Goal: Task Accomplishment & Management: Use online tool/utility

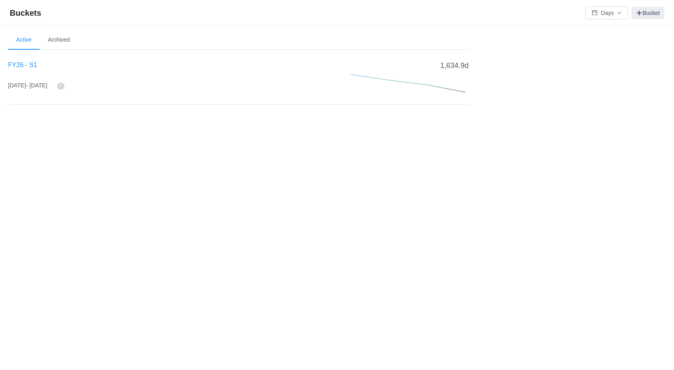
click at [23, 65] on span "FY26 - S1" at bounding box center [22, 65] width 29 height 7
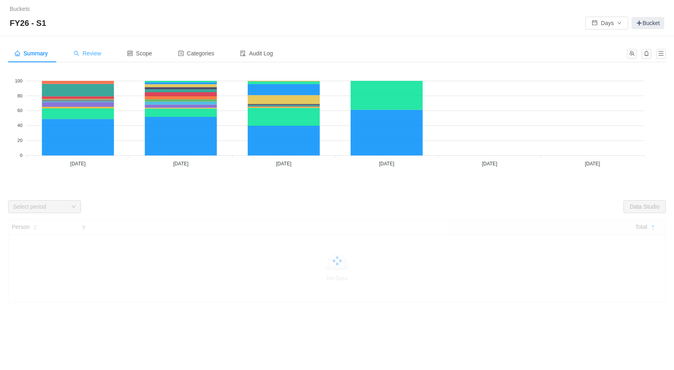
click at [76, 52] on icon "icon: search" at bounding box center [77, 54] width 6 height 6
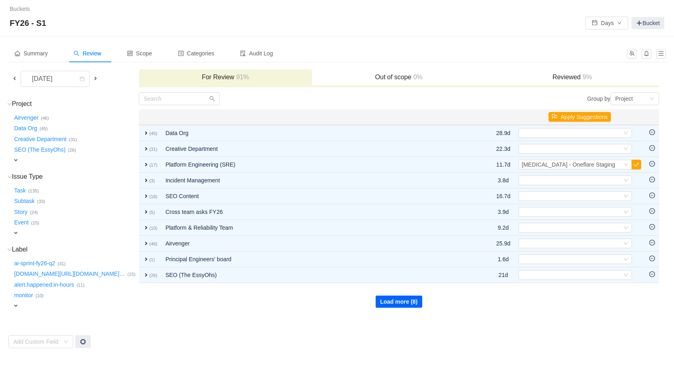
click at [409, 296] on button "Load more (8)" at bounding box center [399, 302] width 47 height 12
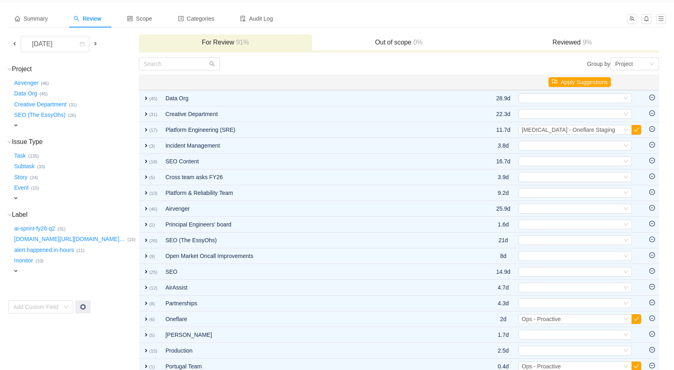
scroll to position [43, 0]
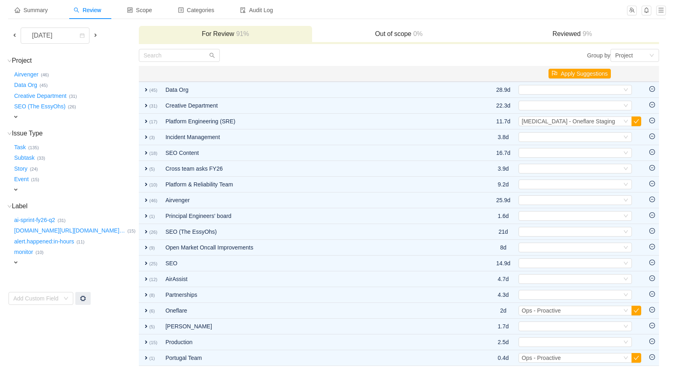
click at [15, 33] on span at bounding box center [14, 35] width 6 height 6
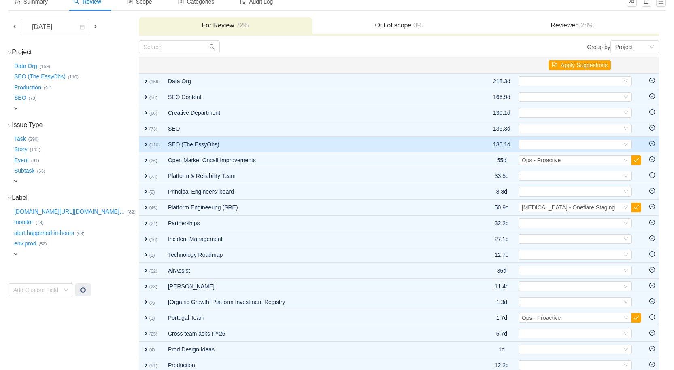
scroll to position [73, 0]
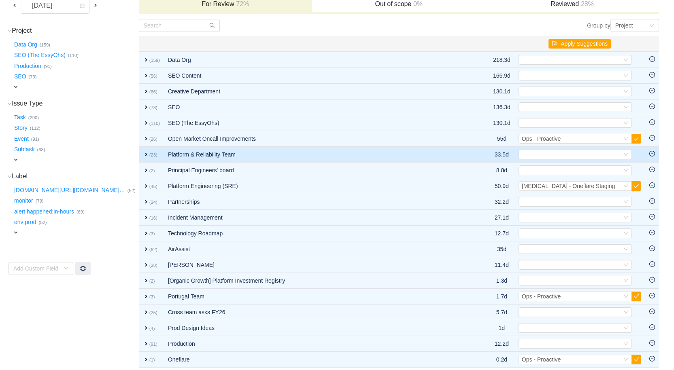
click at [145, 154] on span "expand" at bounding box center [146, 154] width 6 height 6
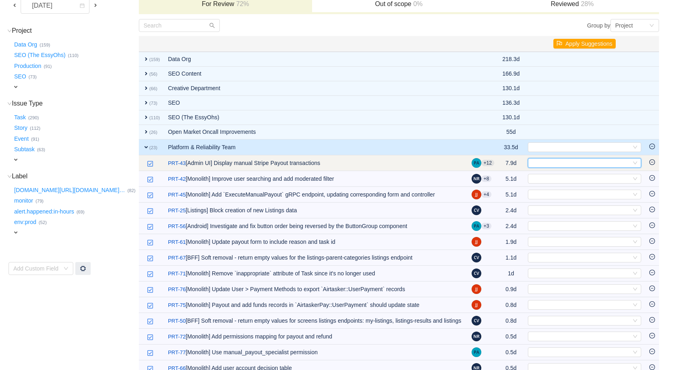
click at [548, 159] on div "Select" at bounding box center [581, 163] width 100 height 9
type input "recon"
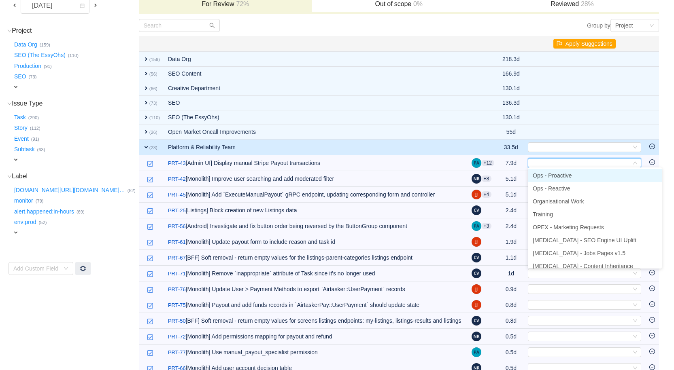
click at [566, 176] on span "Ops - Proactive" at bounding box center [552, 175] width 39 height 6
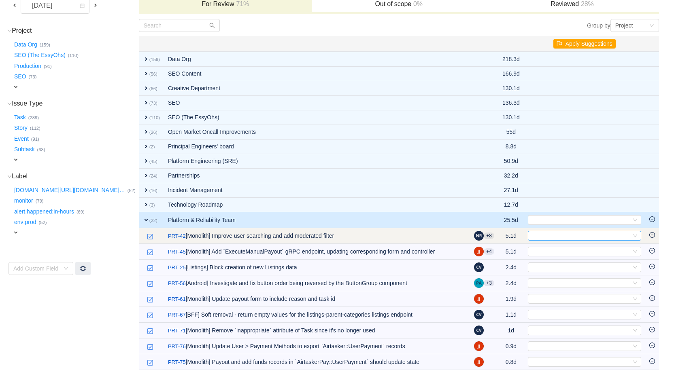
click at [554, 235] on div "Select" at bounding box center [581, 236] width 100 height 9
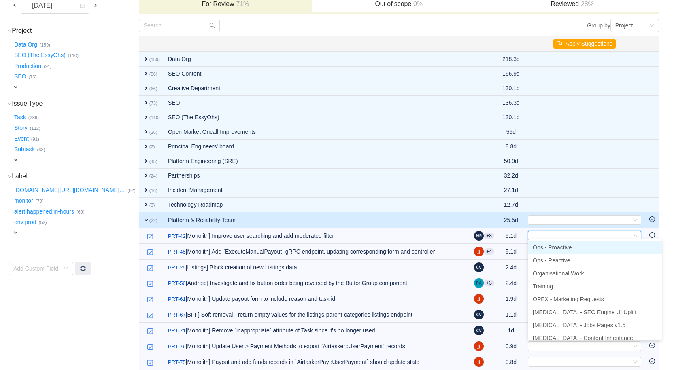
click at [552, 247] on span "Ops - Proactive" at bounding box center [552, 248] width 39 height 6
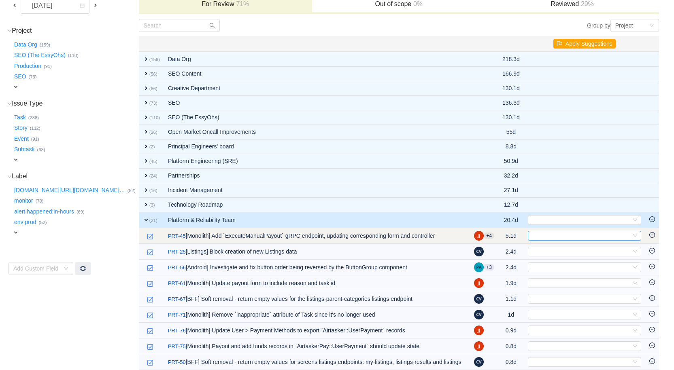
click at [545, 232] on div "Select" at bounding box center [581, 236] width 100 height 9
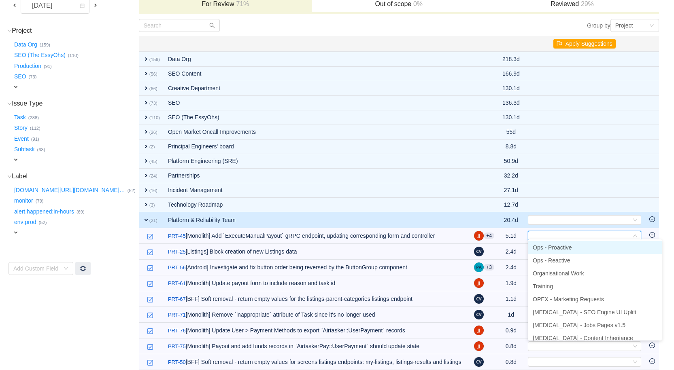
click at [540, 246] on span "Ops - Proactive" at bounding box center [552, 248] width 39 height 6
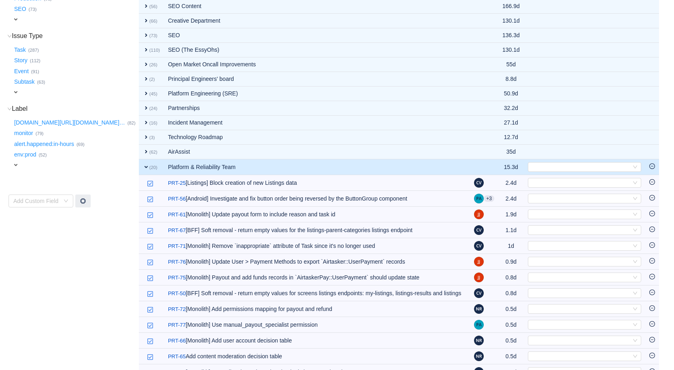
scroll to position [142, 0]
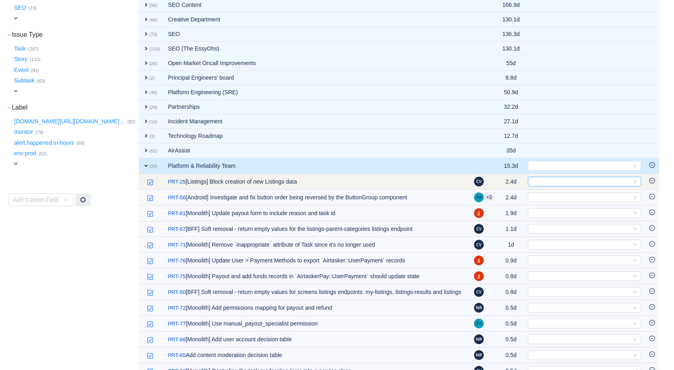
click at [540, 178] on div "Select" at bounding box center [581, 181] width 100 height 9
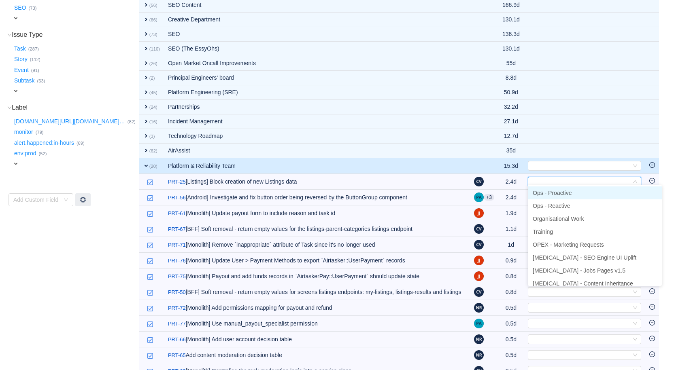
click at [546, 194] on span "Ops - Proactive" at bounding box center [552, 193] width 39 height 6
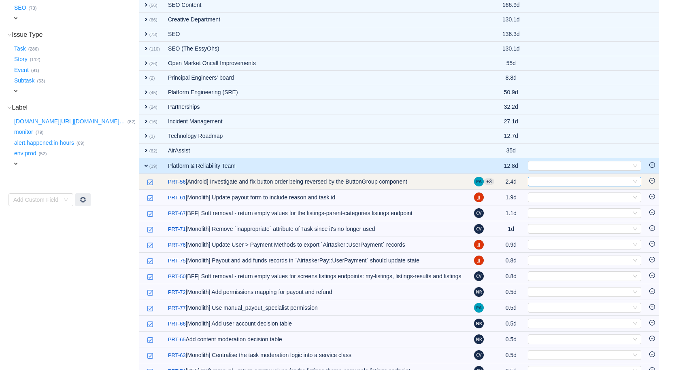
click at [547, 178] on div "Select" at bounding box center [581, 181] width 100 height 9
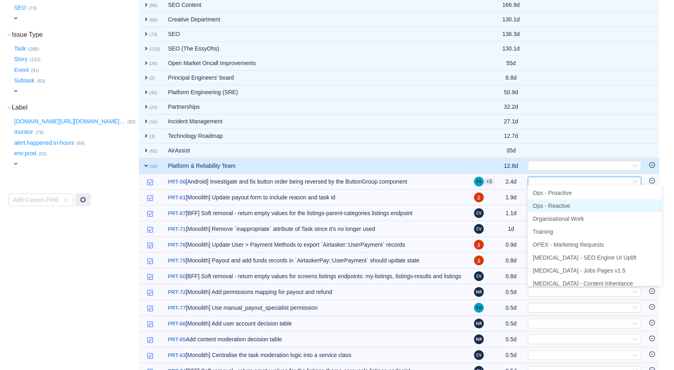
click at [547, 204] on span "Ops - Reactive" at bounding box center [552, 206] width 38 height 6
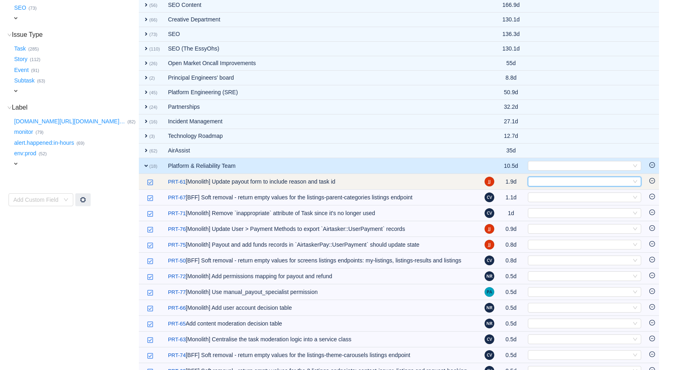
click at [540, 180] on div "Select" at bounding box center [581, 181] width 100 height 9
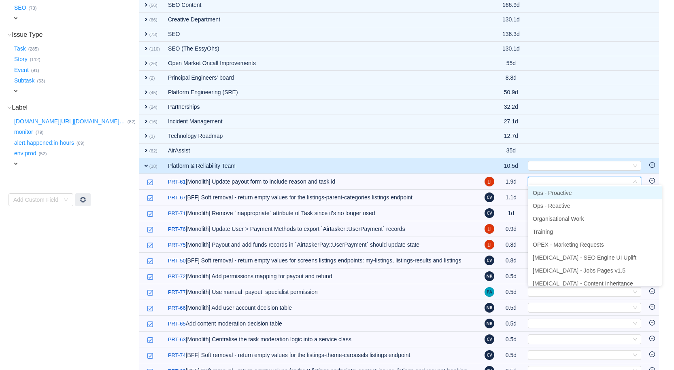
click at [538, 192] on span "Ops - Proactive" at bounding box center [552, 193] width 39 height 6
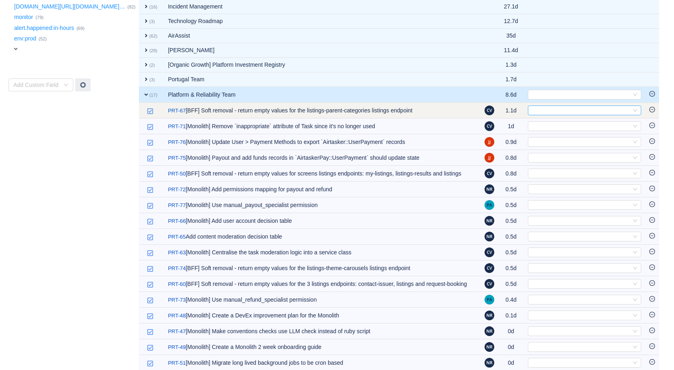
scroll to position [257, 0]
click at [545, 106] on div "Select" at bounding box center [581, 110] width 100 height 9
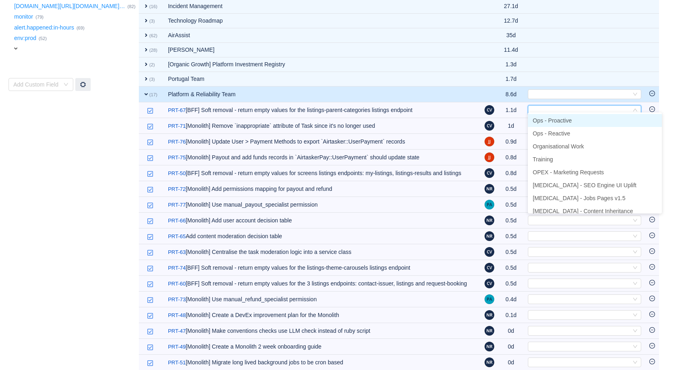
click at [541, 123] on span "Ops - Proactive" at bounding box center [552, 120] width 39 height 6
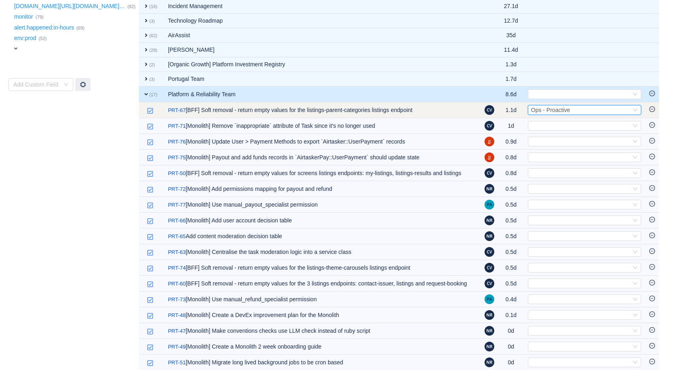
click at [551, 107] on span "Ops - Proactive" at bounding box center [550, 110] width 39 height 6
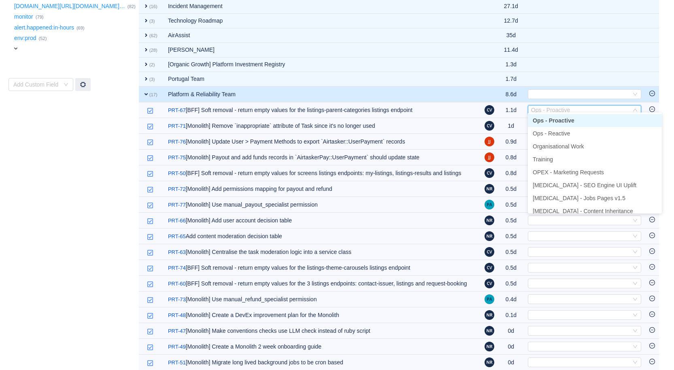
click at [550, 120] on span "Ops - Proactive" at bounding box center [554, 120] width 42 height 6
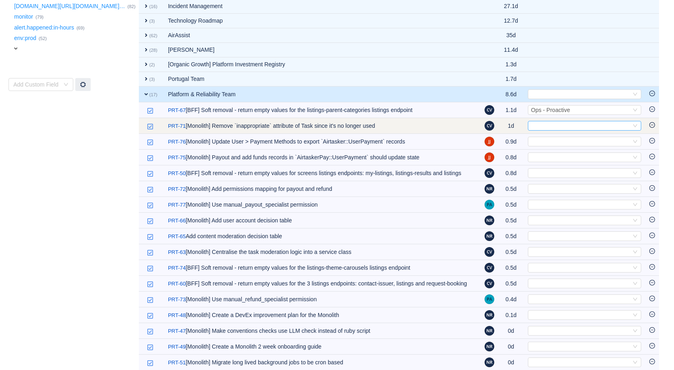
click at [537, 121] on div "Select" at bounding box center [581, 125] width 100 height 9
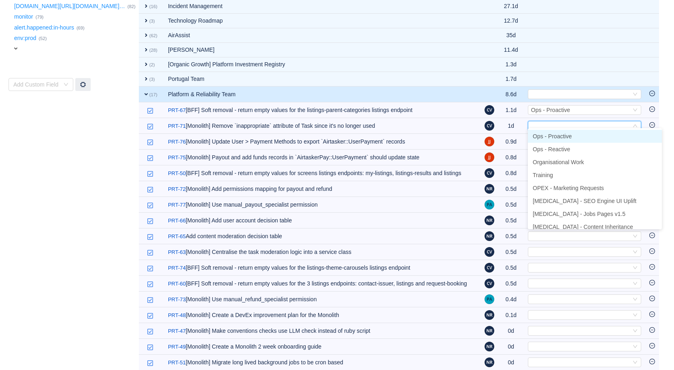
click at [543, 134] on span "Ops - Proactive" at bounding box center [552, 136] width 39 height 6
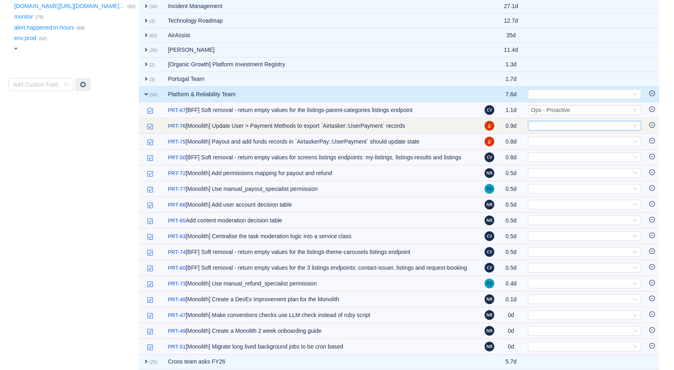
click at [543, 121] on div "Select" at bounding box center [581, 125] width 100 height 9
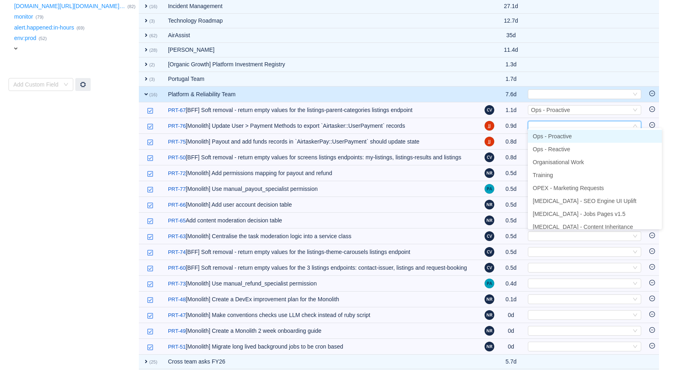
click at [541, 136] on span "Ops - Proactive" at bounding box center [552, 136] width 39 height 6
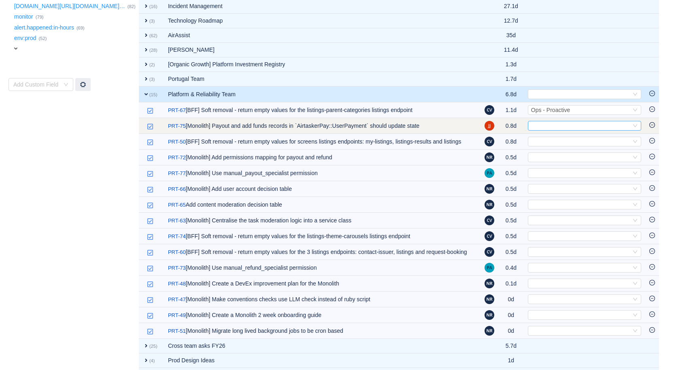
click at [540, 125] on div "Select" at bounding box center [581, 125] width 100 height 9
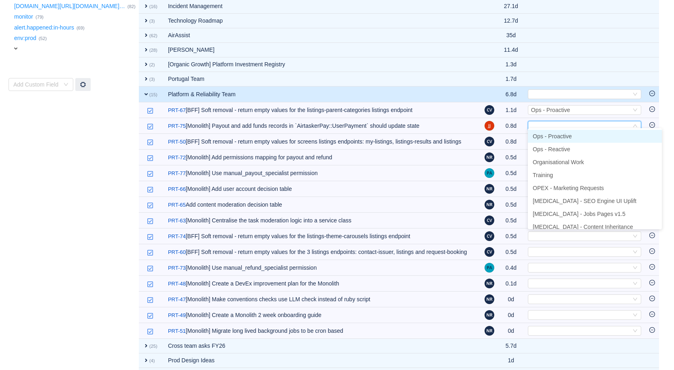
click at [543, 134] on span "Ops - Proactive" at bounding box center [552, 136] width 39 height 6
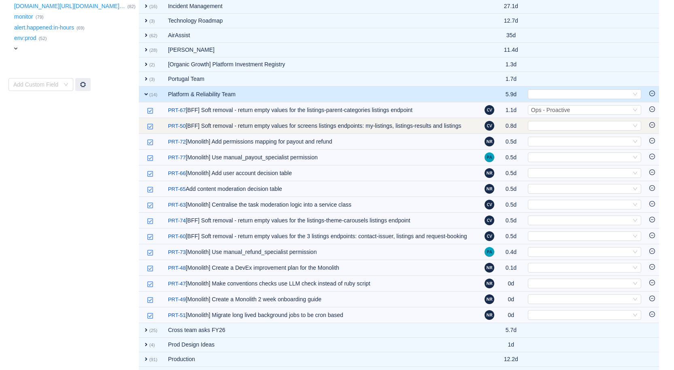
click at [539, 128] on td "Select Out of scope" at bounding box center [584, 126] width 121 height 16
click at [539, 121] on div "Select" at bounding box center [581, 125] width 100 height 9
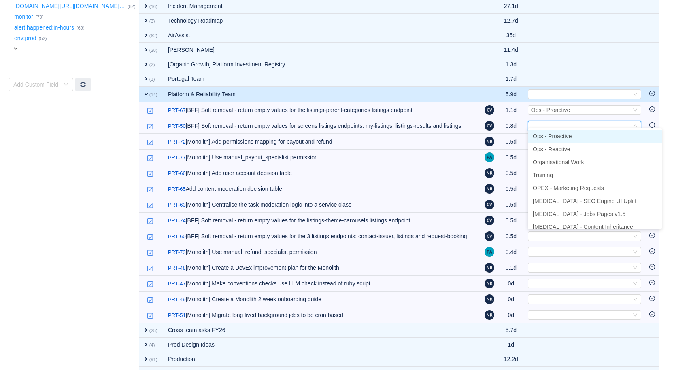
click at [538, 134] on span "Ops - Proactive" at bounding box center [552, 136] width 39 height 6
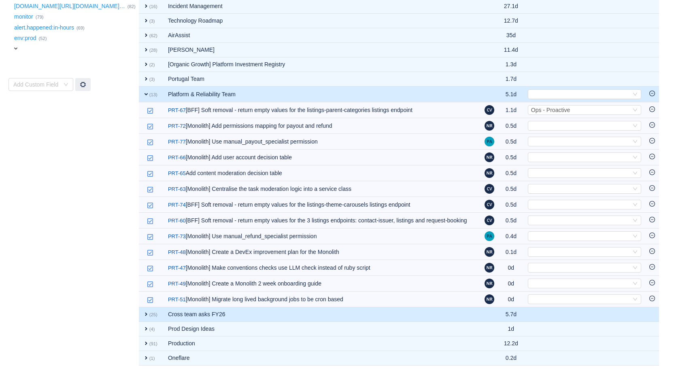
click at [145, 317] on span "expand" at bounding box center [146, 314] width 6 height 6
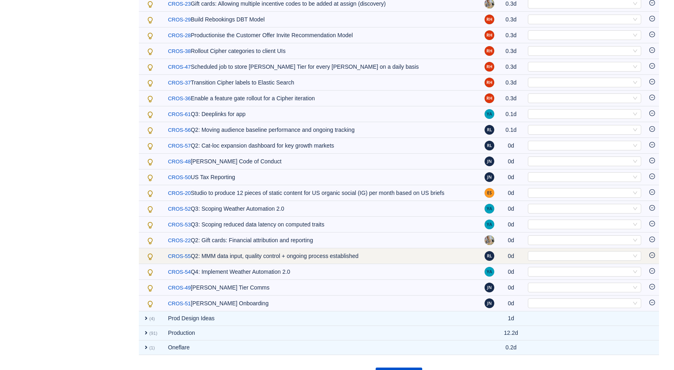
scroll to position [678, 0]
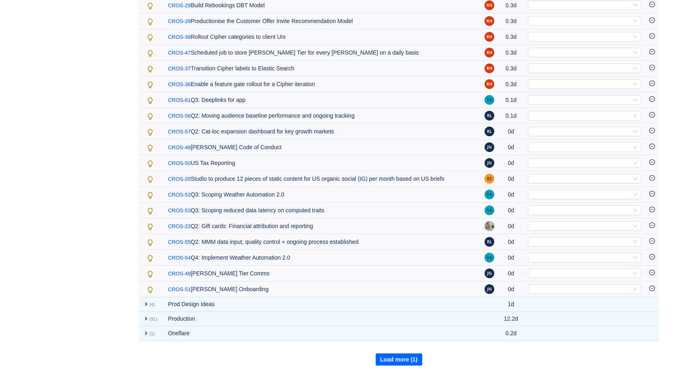
click at [401, 355] on button "Load more (1)" at bounding box center [399, 360] width 47 height 12
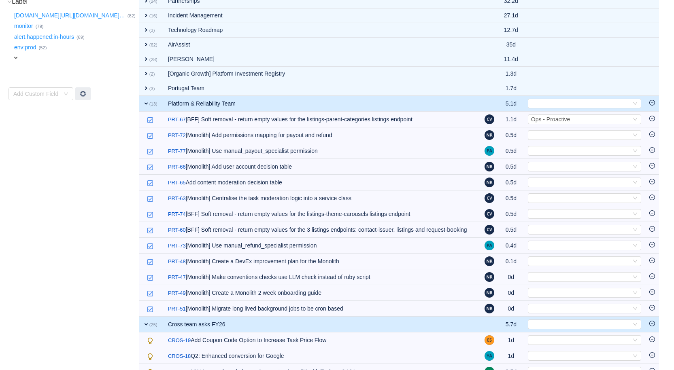
scroll to position [249, 0]
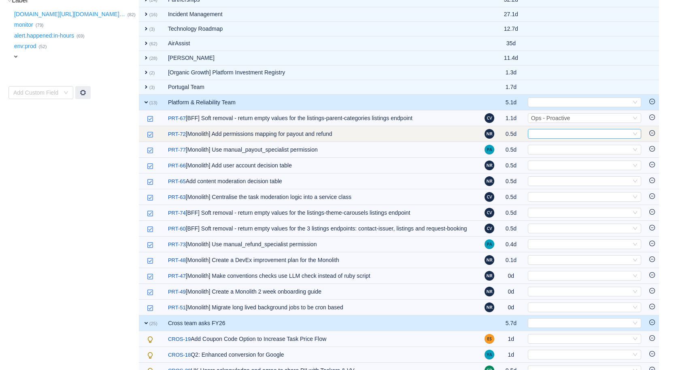
click at [547, 130] on div "Select" at bounding box center [581, 134] width 100 height 9
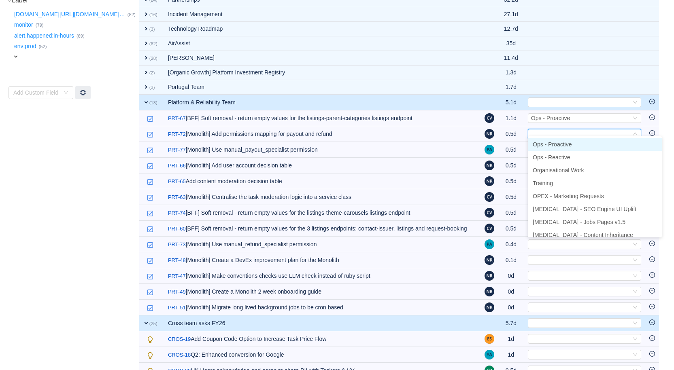
click at [542, 143] on span "Ops - Proactive" at bounding box center [552, 144] width 39 height 6
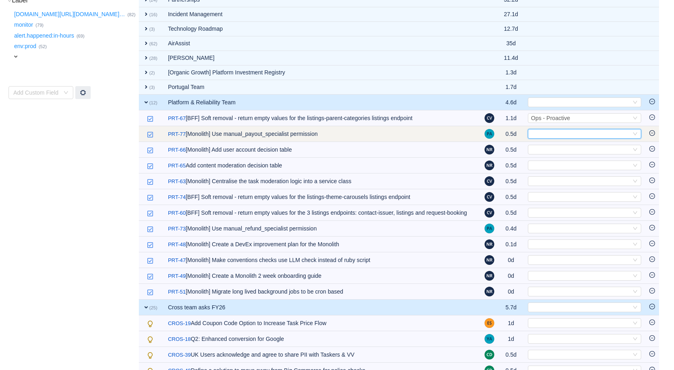
click at [551, 130] on div "Select" at bounding box center [581, 134] width 100 height 9
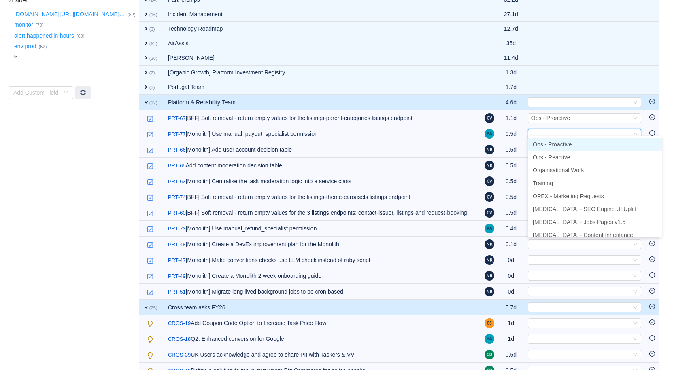
click at [545, 143] on span "Ops - Proactive" at bounding box center [552, 144] width 39 height 6
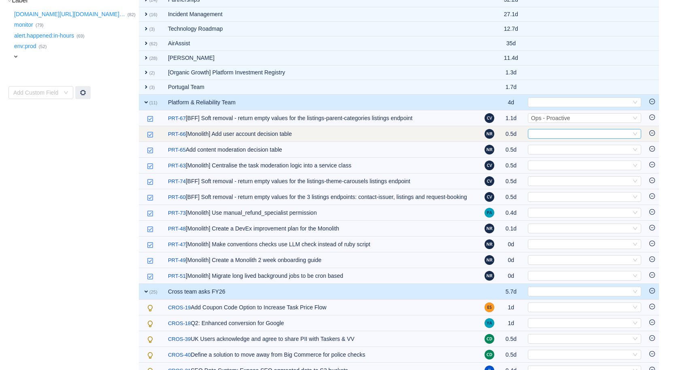
click at [540, 131] on div "Select" at bounding box center [581, 134] width 100 height 9
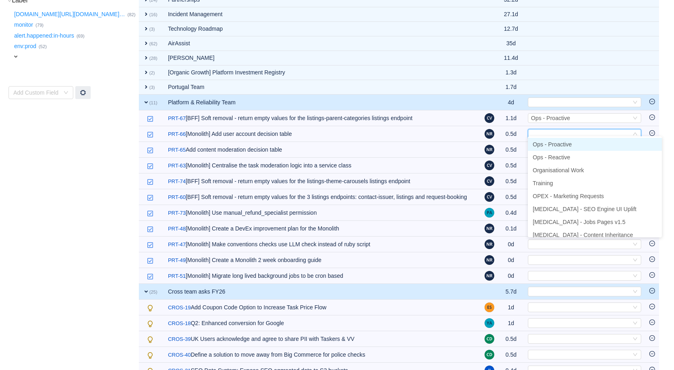
click at [540, 141] on span "Ops - Proactive" at bounding box center [552, 144] width 39 height 6
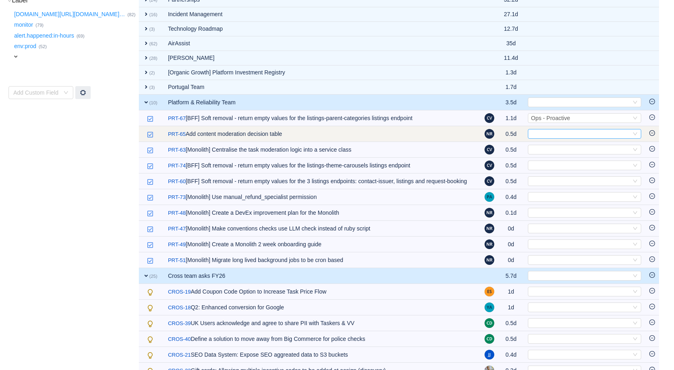
click at [572, 130] on div "Select" at bounding box center [581, 134] width 100 height 9
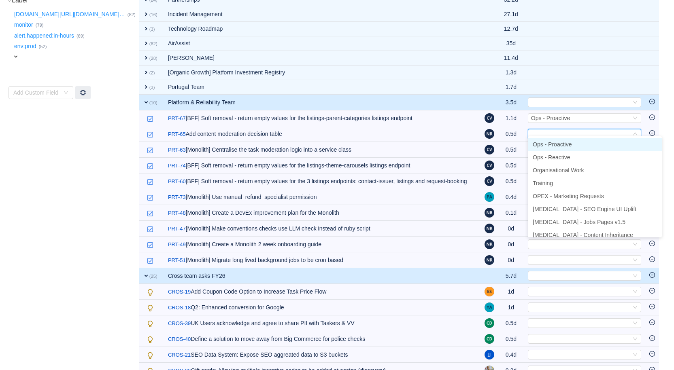
click at [557, 143] on span "Ops - Proactive" at bounding box center [552, 144] width 39 height 6
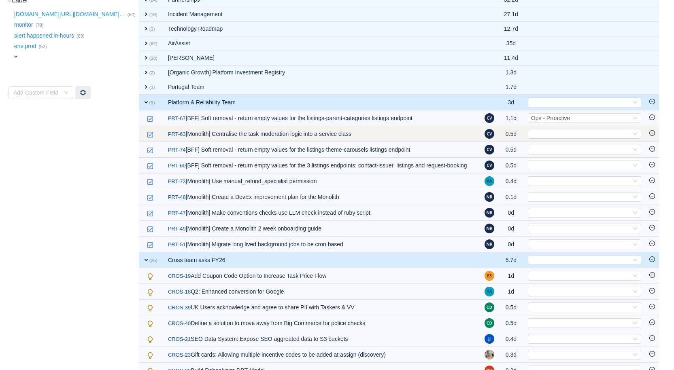
click at [552, 126] on td "Select Out of scope" at bounding box center [584, 134] width 121 height 16
click at [545, 131] on div "Select" at bounding box center [581, 134] width 100 height 9
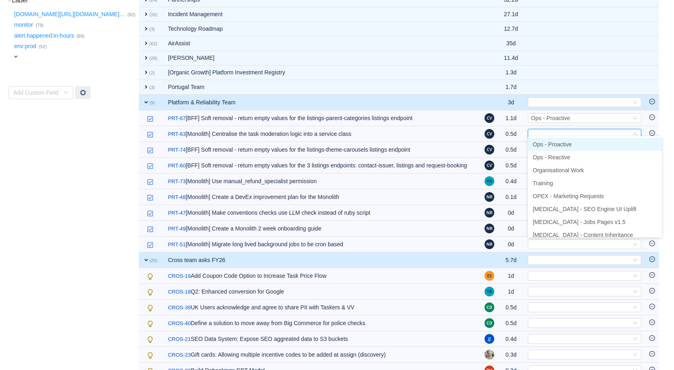
click at [540, 143] on span "Ops - Proactive" at bounding box center [552, 144] width 39 height 6
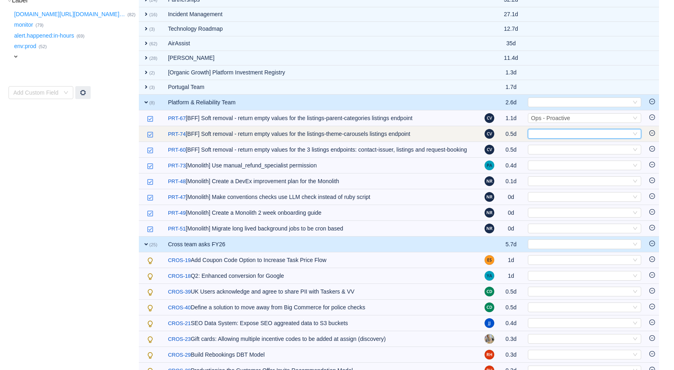
click at [539, 132] on div "Select" at bounding box center [581, 134] width 100 height 9
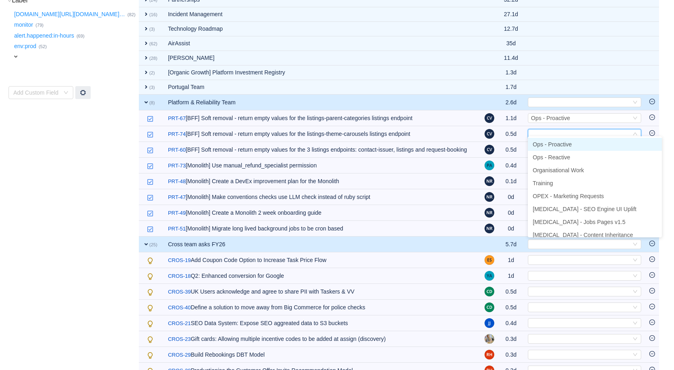
click at [536, 143] on span "Ops - Proactive" at bounding box center [552, 144] width 39 height 6
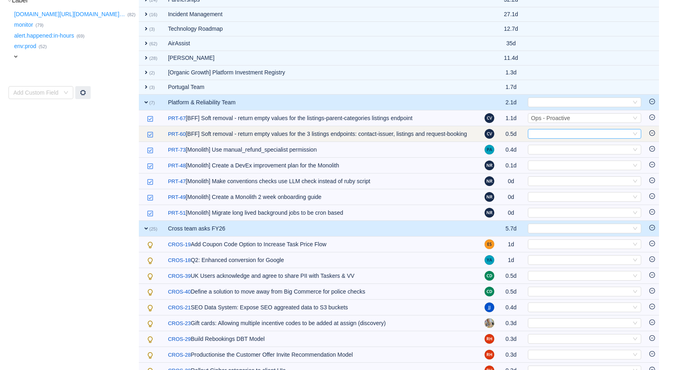
click at [538, 131] on div "Select" at bounding box center [581, 134] width 100 height 9
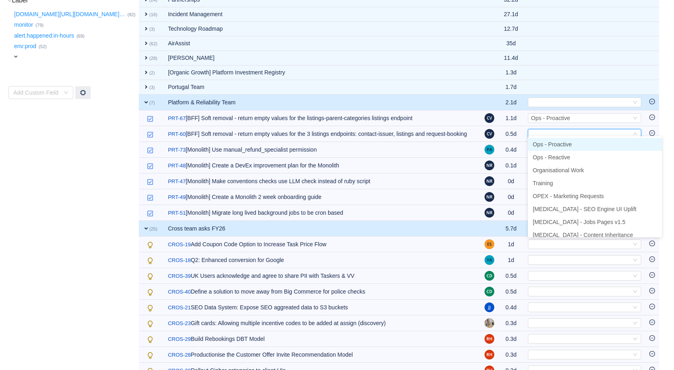
click at [538, 142] on span "Ops - Proactive" at bounding box center [552, 144] width 39 height 6
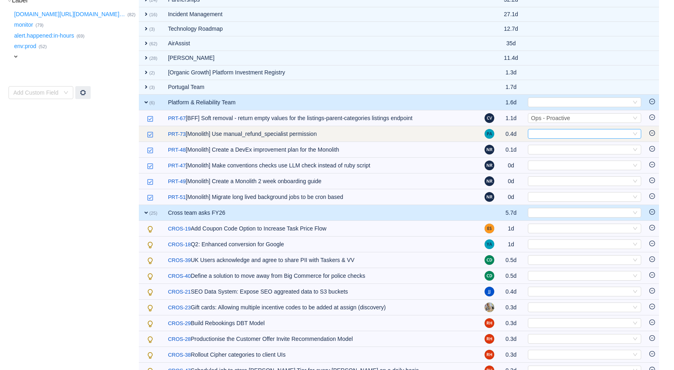
click at [540, 132] on div "Select" at bounding box center [581, 134] width 100 height 9
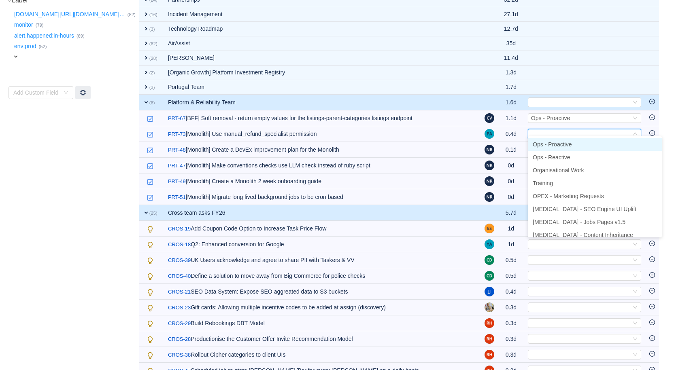
click at [548, 142] on span "Ops - Proactive" at bounding box center [552, 144] width 39 height 6
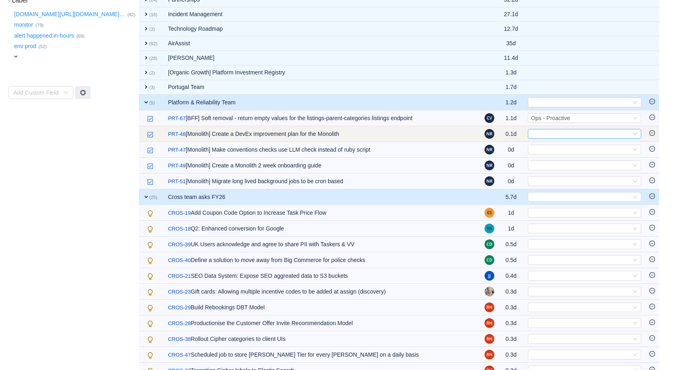
click at [544, 130] on div "Select" at bounding box center [581, 134] width 100 height 9
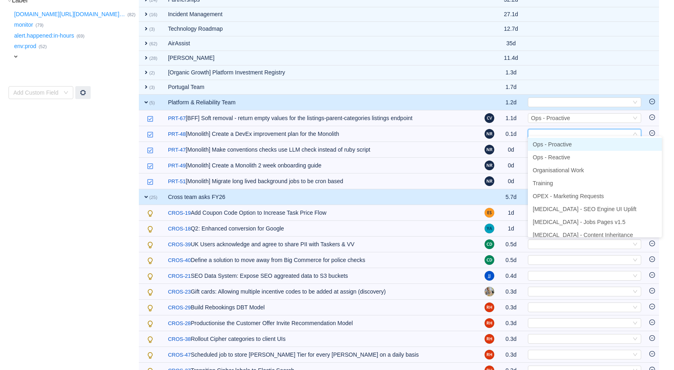
click at [541, 141] on span "Ops - Proactive" at bounding box center [552, 144] width 39 height 6
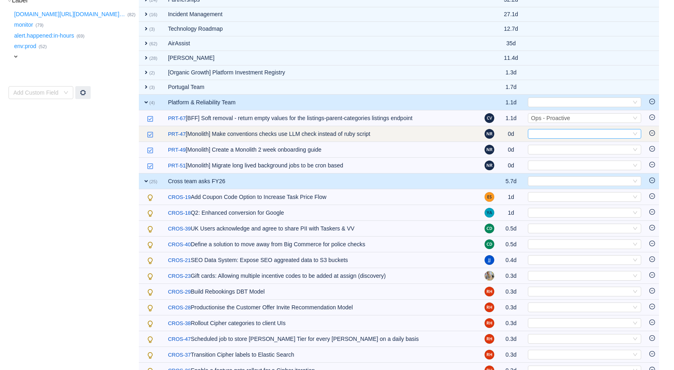
click at [537, 131] on div "Select" at bounding box center [581, 134] width 100 height 9
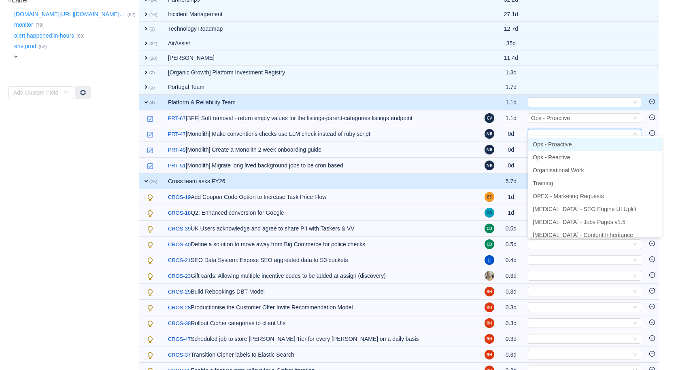
click at [545, 143] on span "Ops - Proactive" at bounding box center [552, 144] width 39 height 6
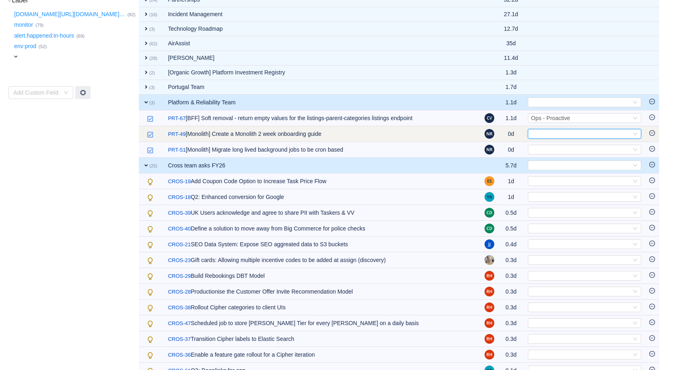
click at [544, 132] on div "Select" at bounding box center [581, 134] width 100 height 9
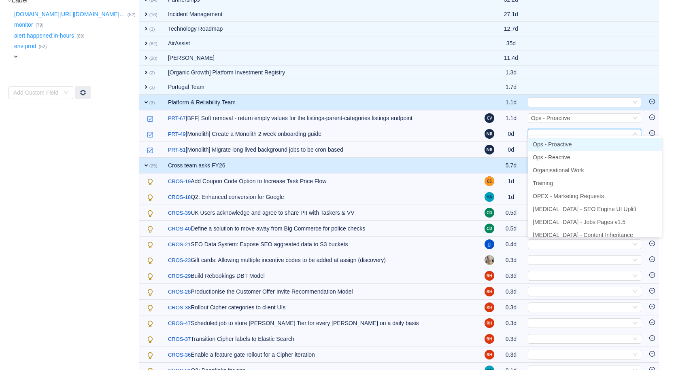
click at [541, 141] on span "Ops - Proactive" at bounding box center [552, 144] width 39 height 6
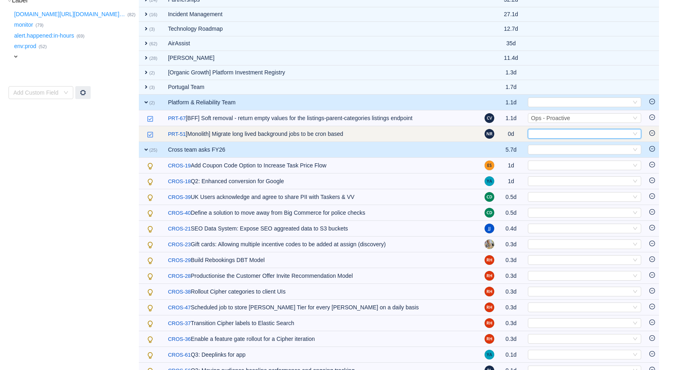
click at [539, 132] on div "Select" at bounding box center [581, 134] width 100 height 9
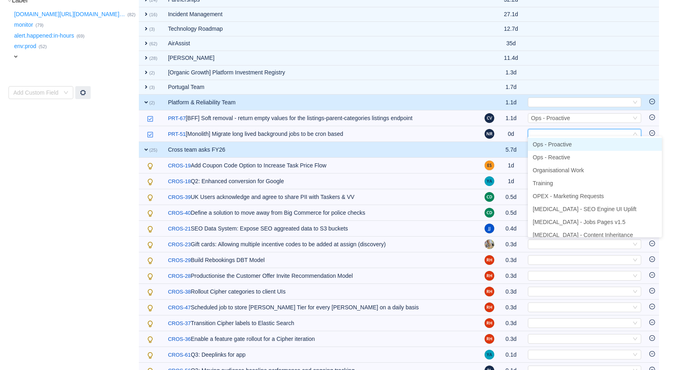
click at [539, 140] on li "Ops - Proactive" at bounding box center [595, 144] width 134 height 13
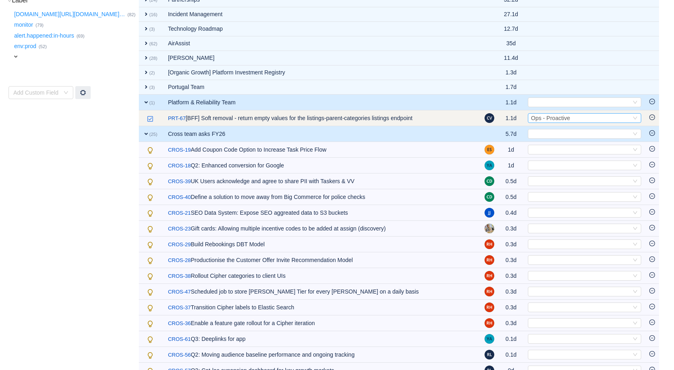
click at [542, 115] on span "Ops - Proactive" at bounding box center [550, 118] width 39 height 6
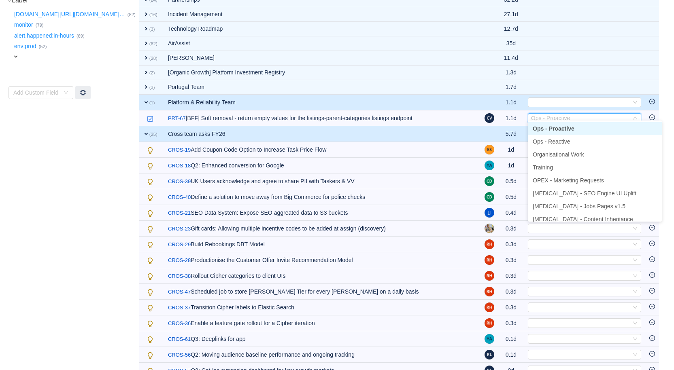
click at [542, 127] on span "Ops - Proactive" at bounding box center [554, 129] width 42 height 6
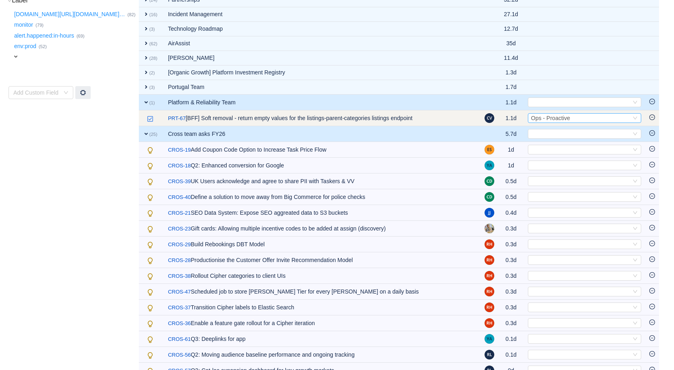
click at [541, 117] on span "Ops - Proactive" at bounding box center [550, 118] width 39 height 6
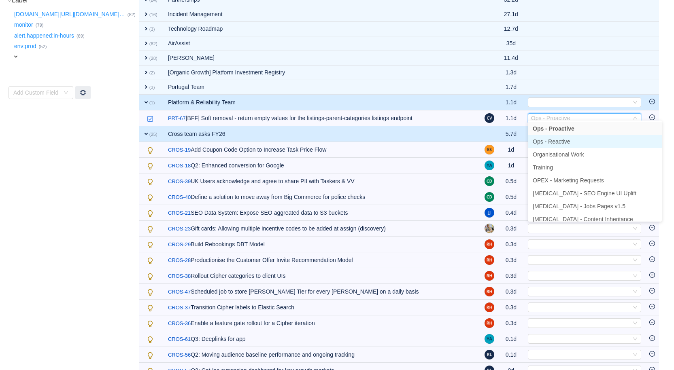
click at [545, 141] on span "Ops - Reactive" at bounding box center [552, 141] width 38 height 6
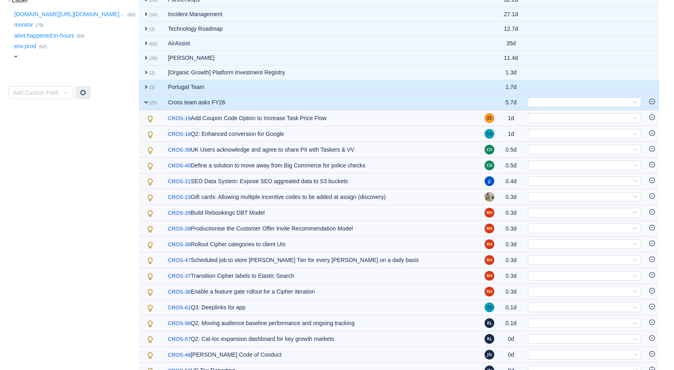
click at [148, 84] on span "expand" at bounding box center [146, 87] width 6 height 6
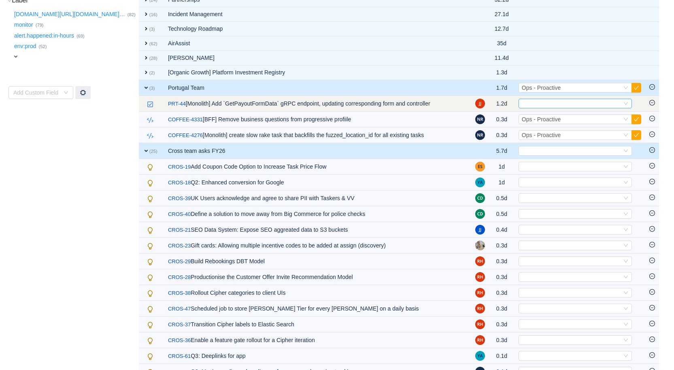
click at [543, 103] on div "Select" at bounding box center [572, 103] width 100 height 9
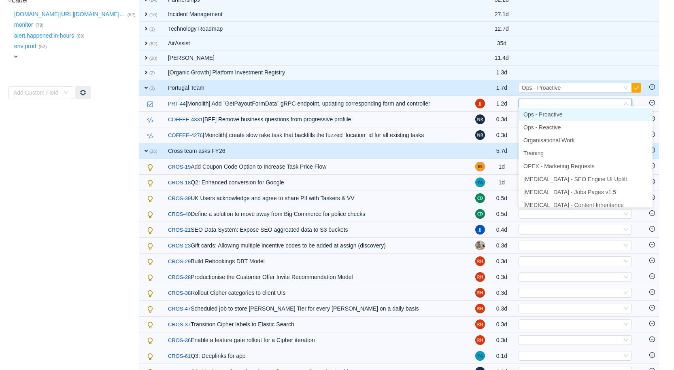
click at [541, 113] on span "Ops - Proactive" at bounding box center [542, 114] width 39 height 6
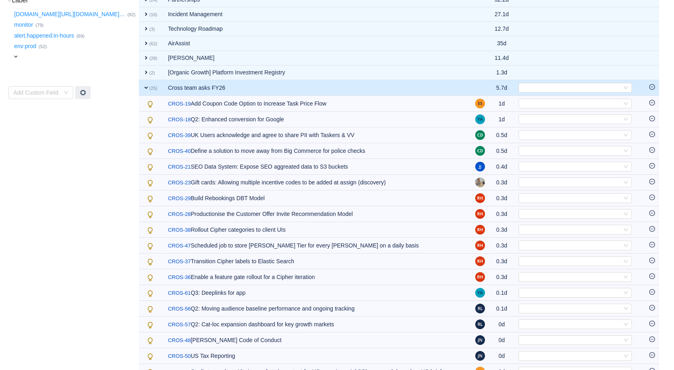
click at [145, 85] on span "expand" at bounding box center [146, 88] width 6 height 6
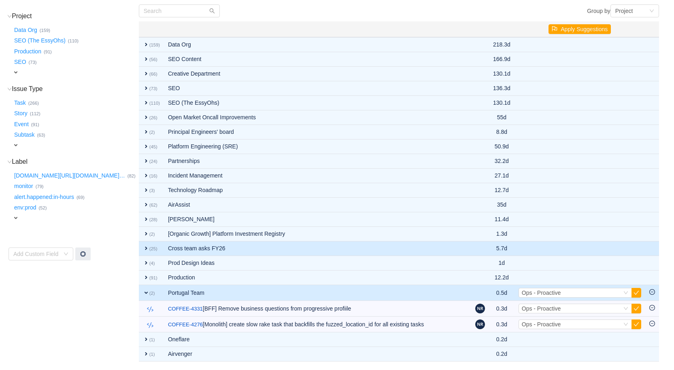
scroll to position [83, 0]
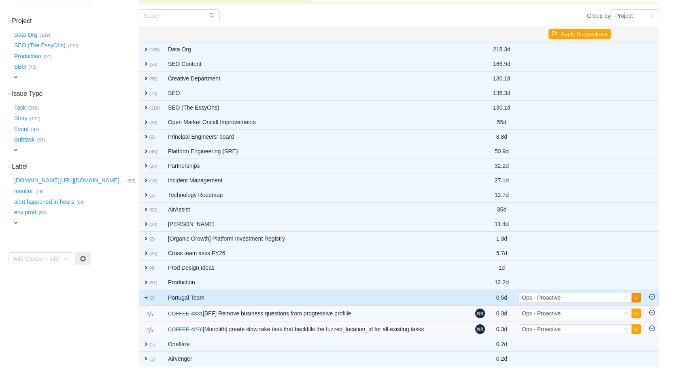
click at [637, 293] on button "button" at bounding box center [637, 298] width 10 height 10
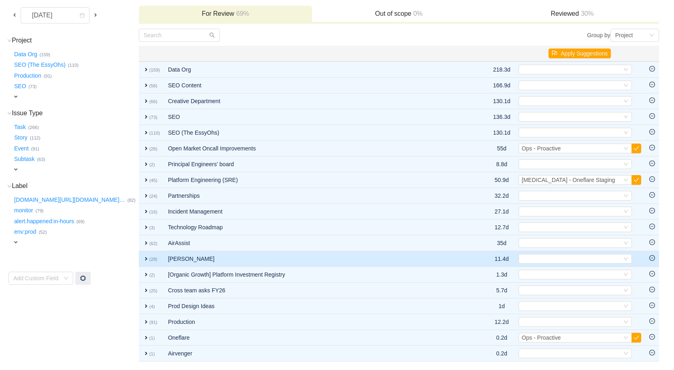
scroll to position [59, 0]
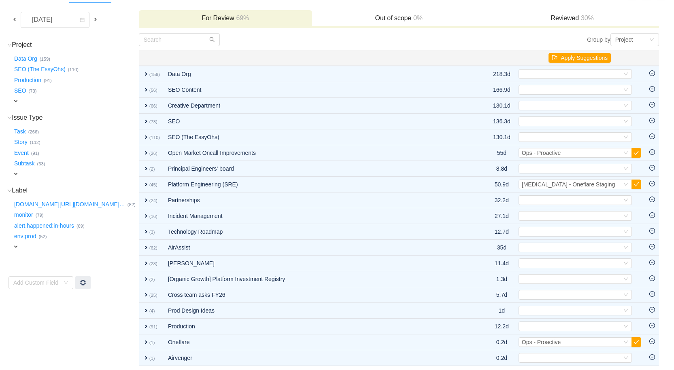
click at [14, 19] on span at bounding box center [14, 19] width 6 height 6
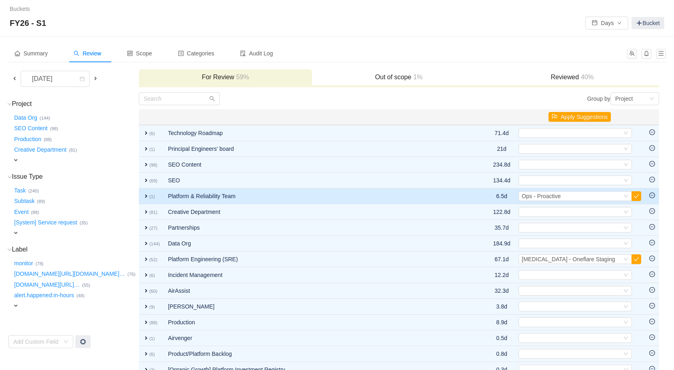
scroll to position [12, 0]
